Goal: Task Accomplishment & Management: Manage account settings

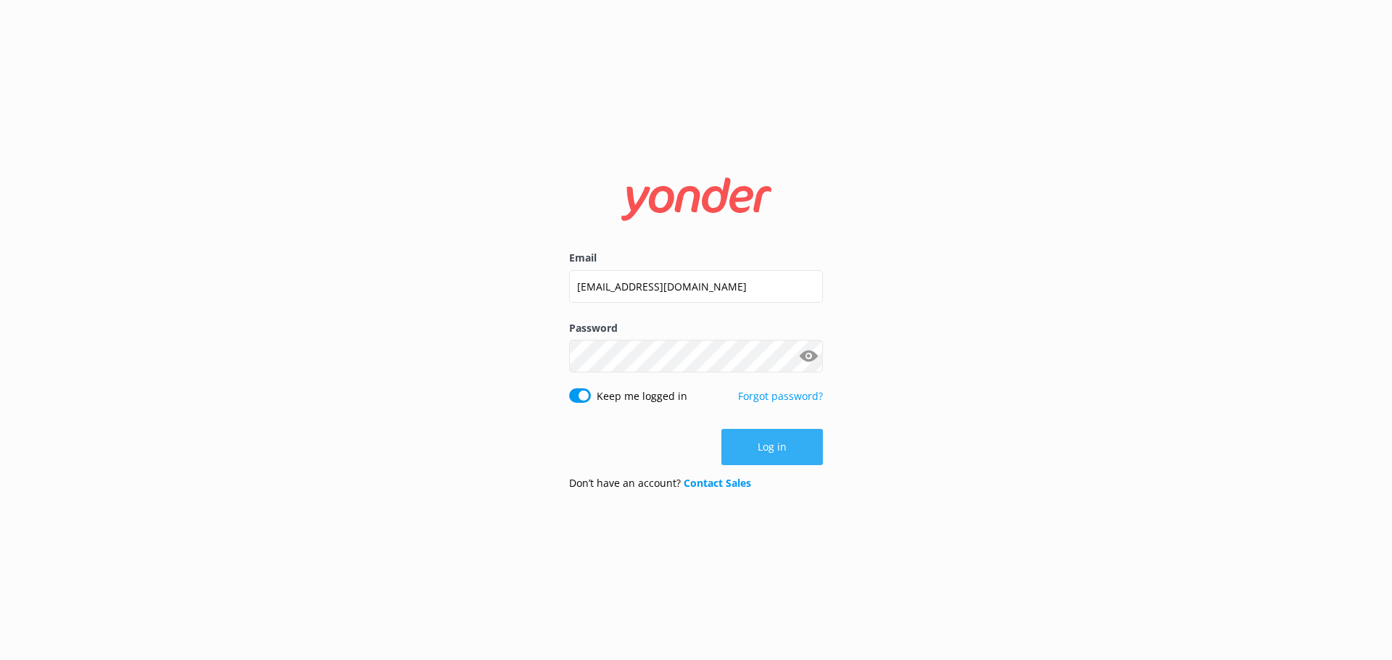
click at [773, 442] on button "Log in" at bounding box center [771, 447] width 101 height 36
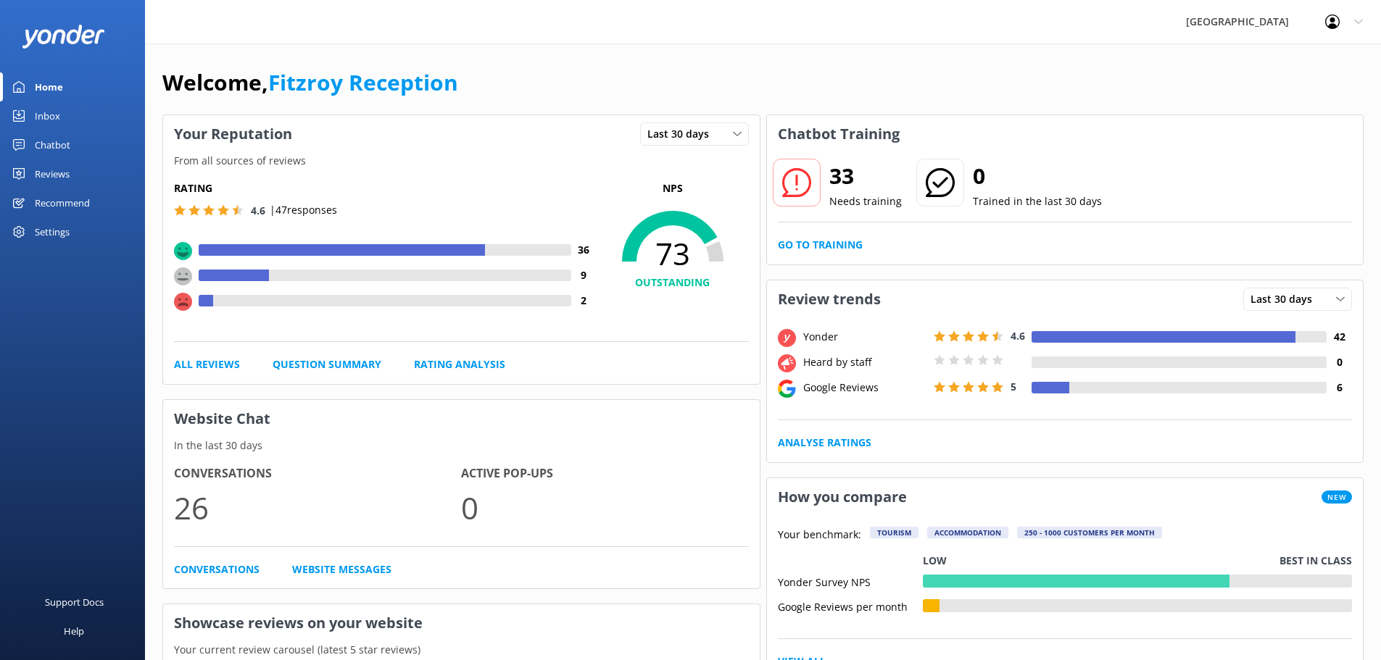
click at [57, 171] on div "Reviews" at bounding box center [52, 173] width 35 height 29
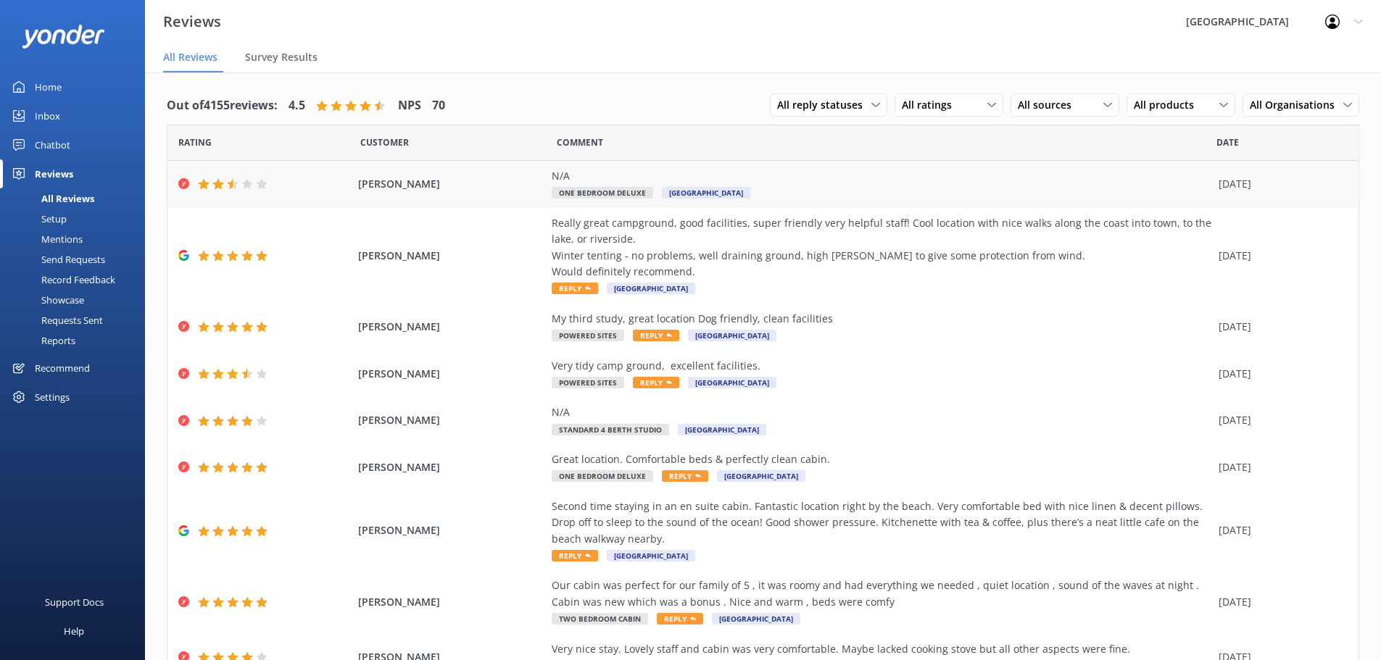
click at [475, 183] on span "[PERSON_NAME]" at bounding box center [451, 184] width 187 height 16
